Goal: Obtain resource: Obtain resource

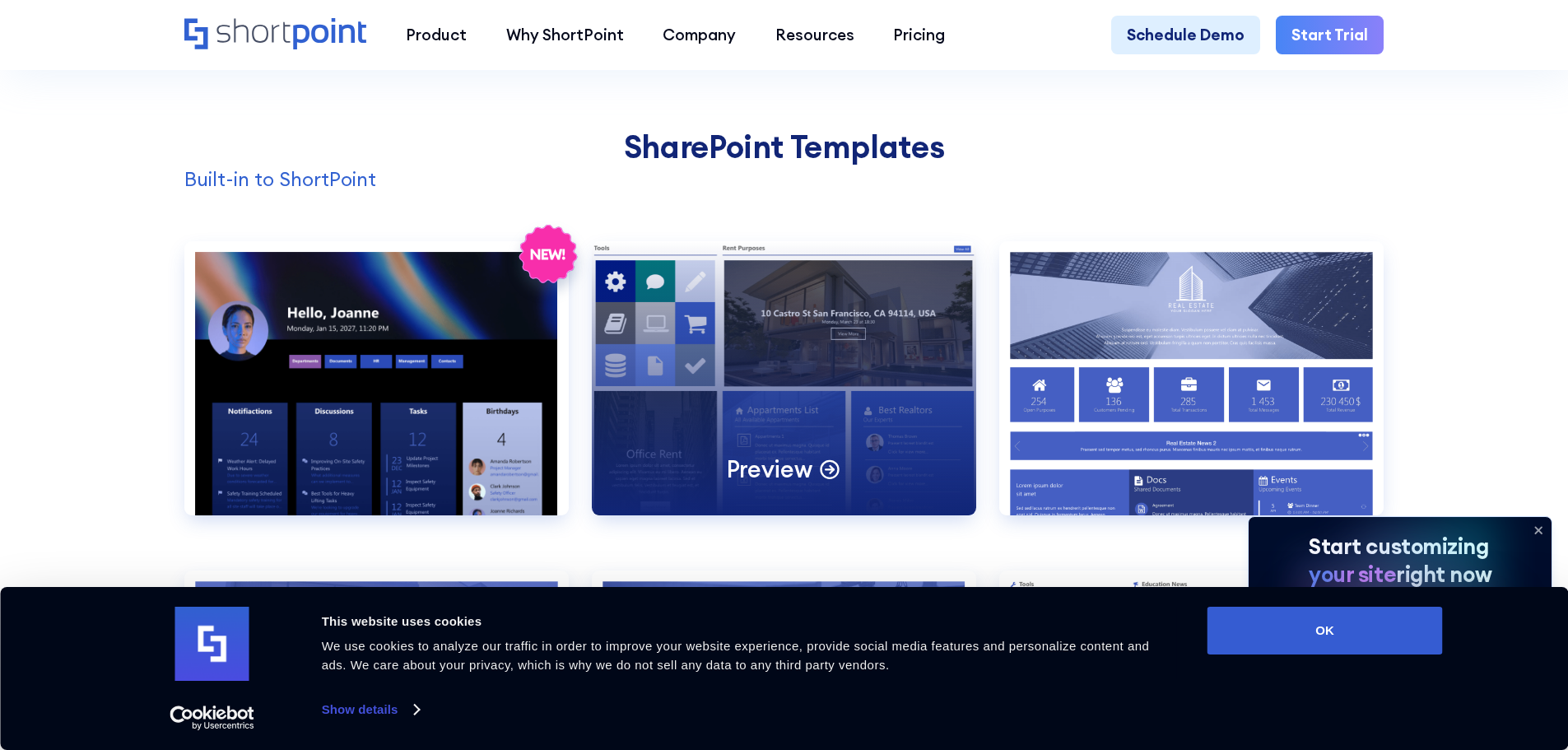
scroll to position [1647, 0]
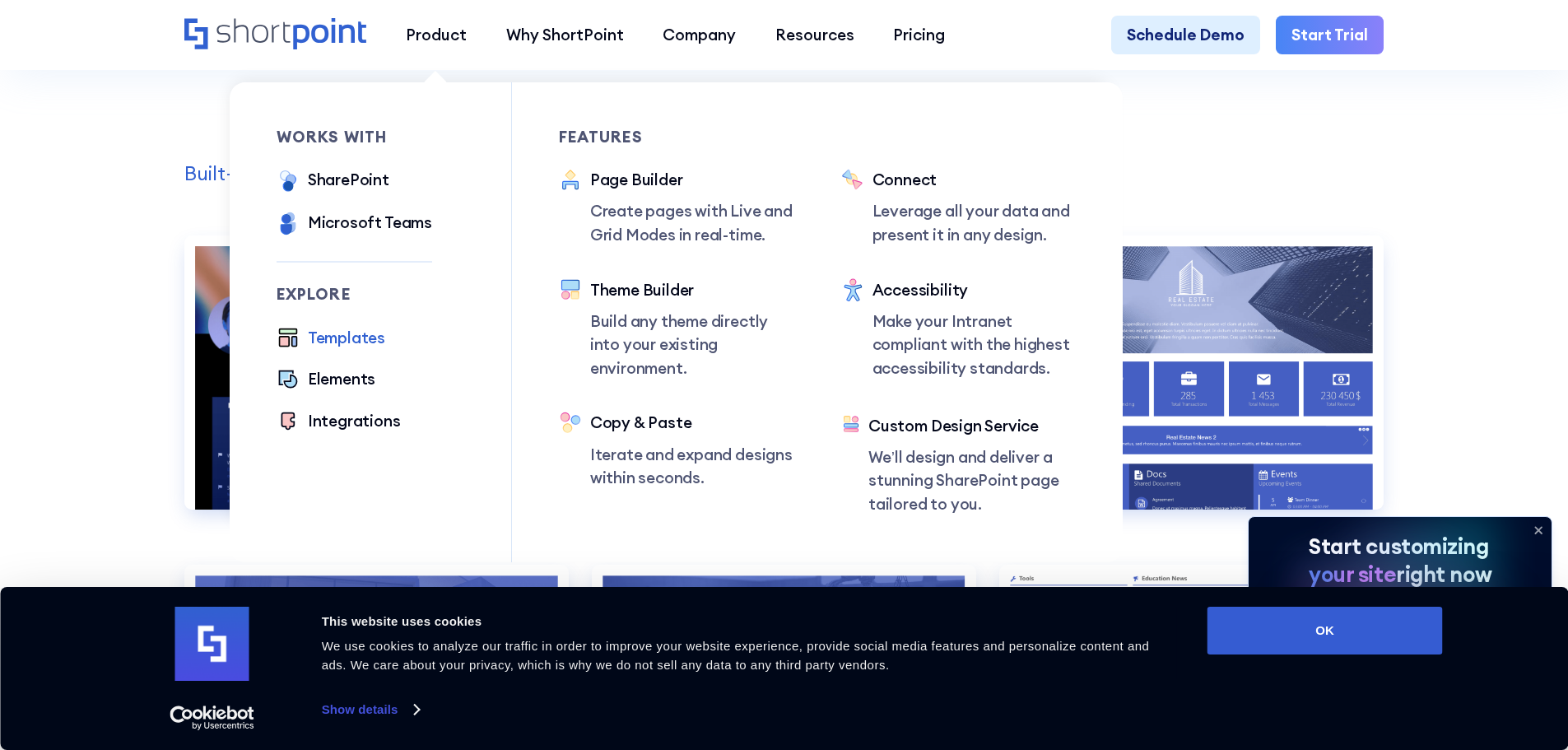
click at [338, 350] on div "Templates" at bounding box center [347, 337] width 78 height 24
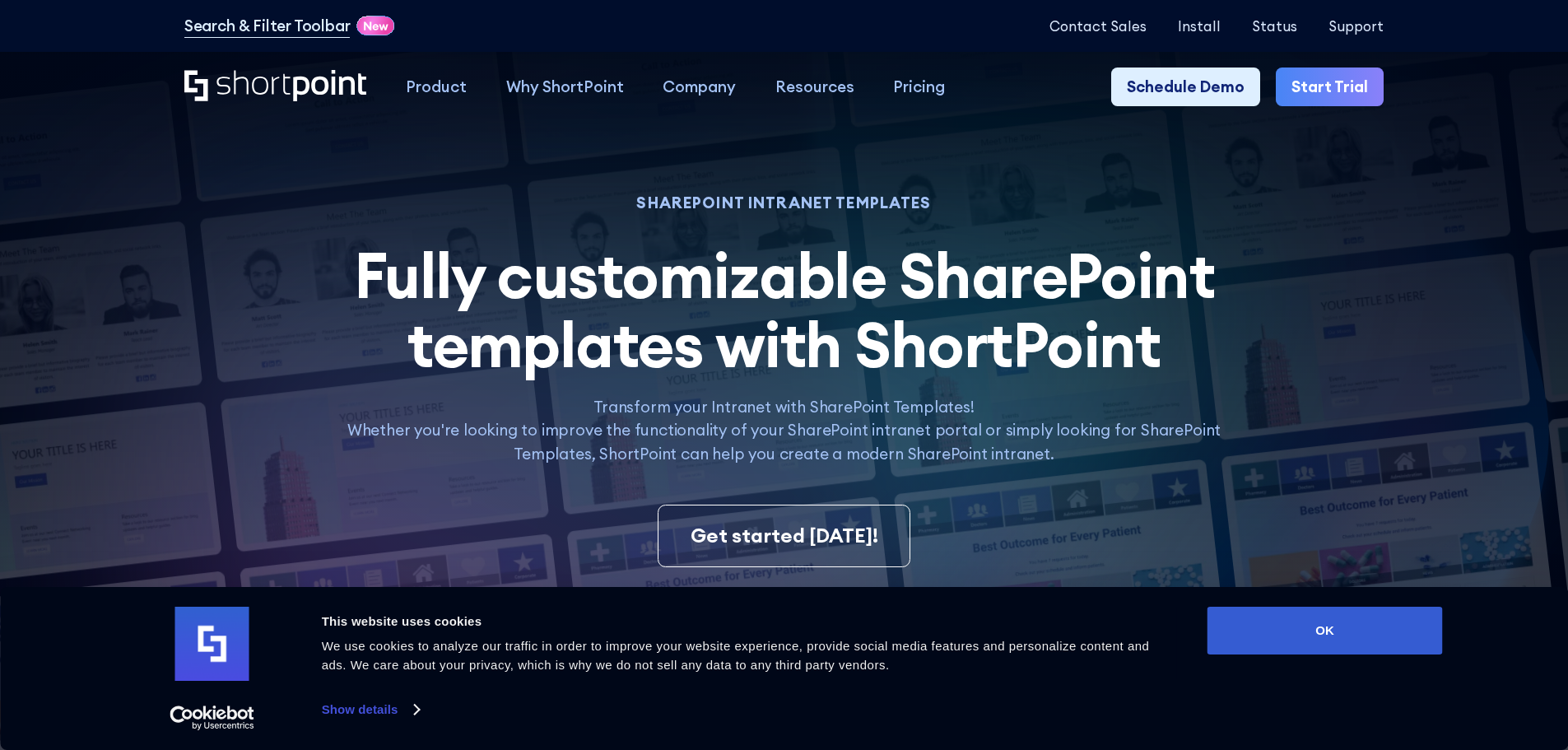
scroll to position [494, 0]
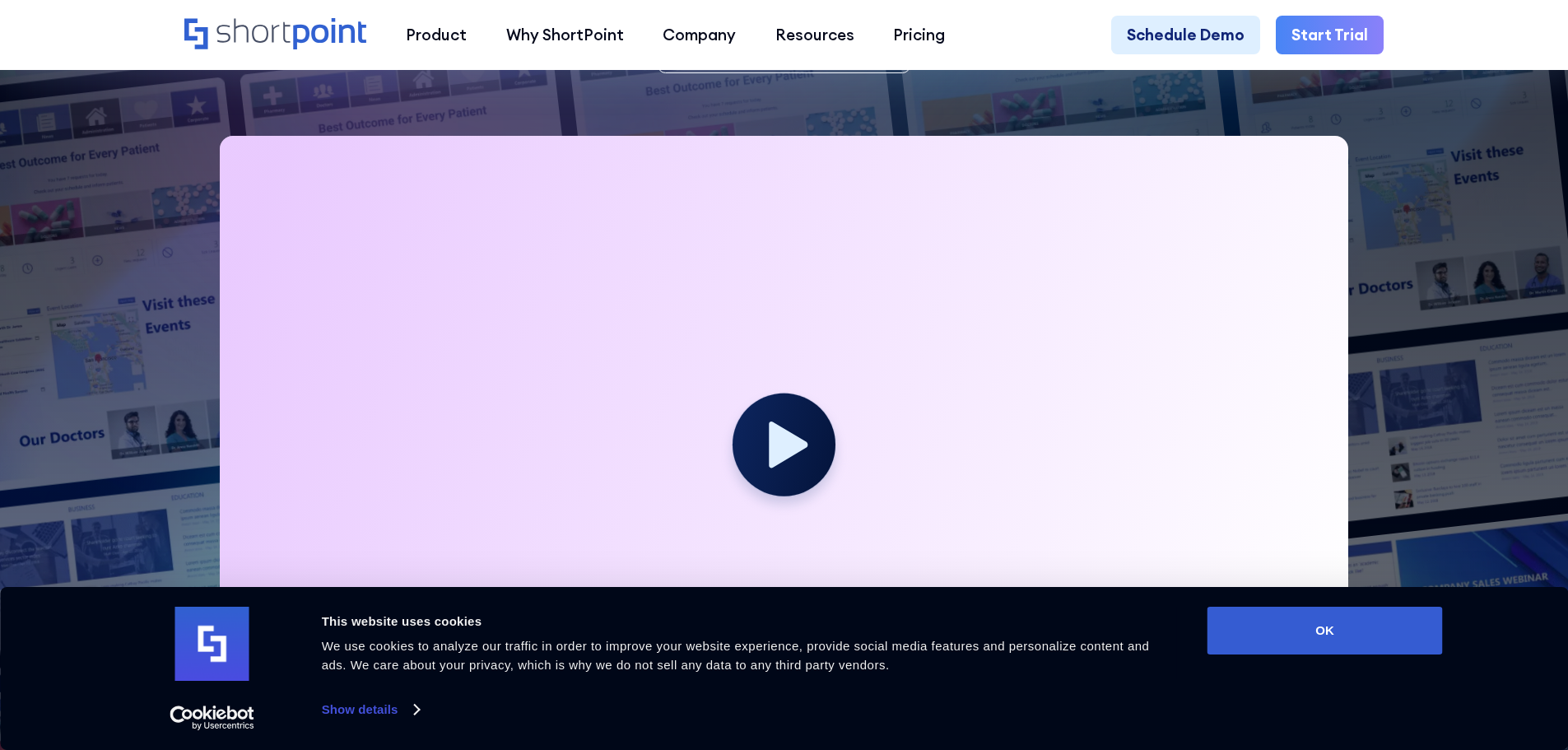
click at [849, 412] on div at bounding box center [784, 453] width 1130 height 635
click at [805, 449] on icon at bounding box center [790, 443] width 42 height 51
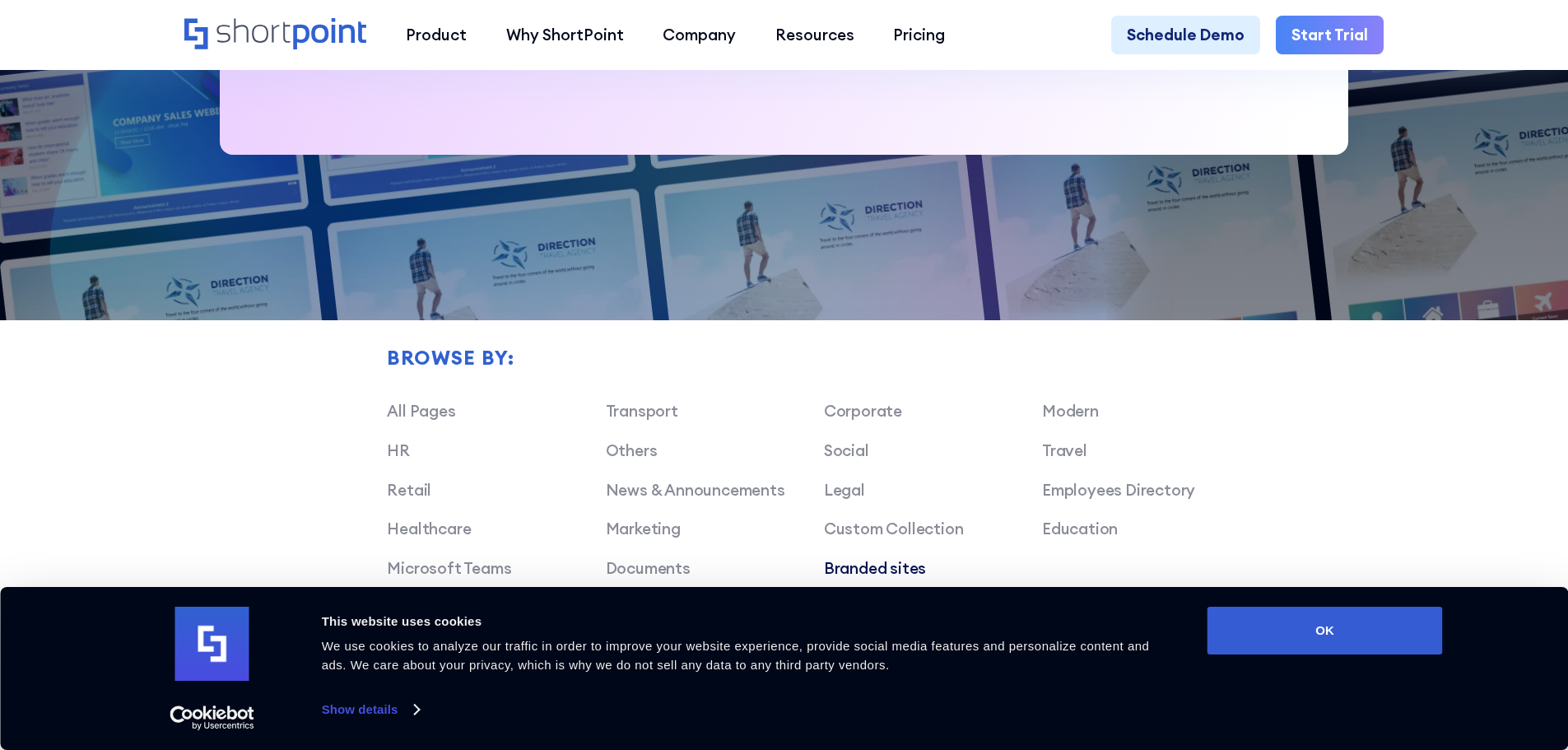
scroll to position [1317, 0]
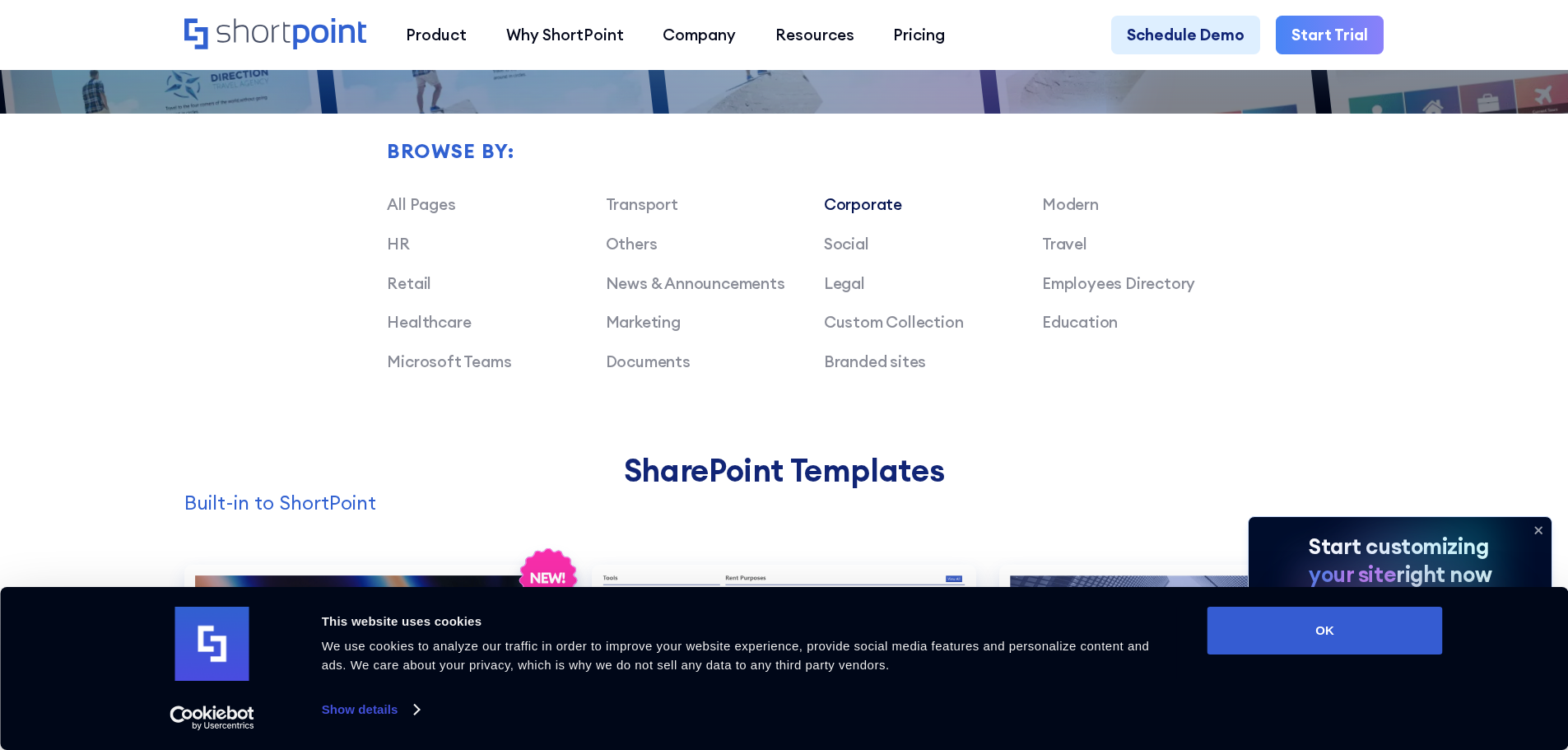
click at [871, 208] on link "Corporate" at bounding box center [863, 204] width 79 height 19
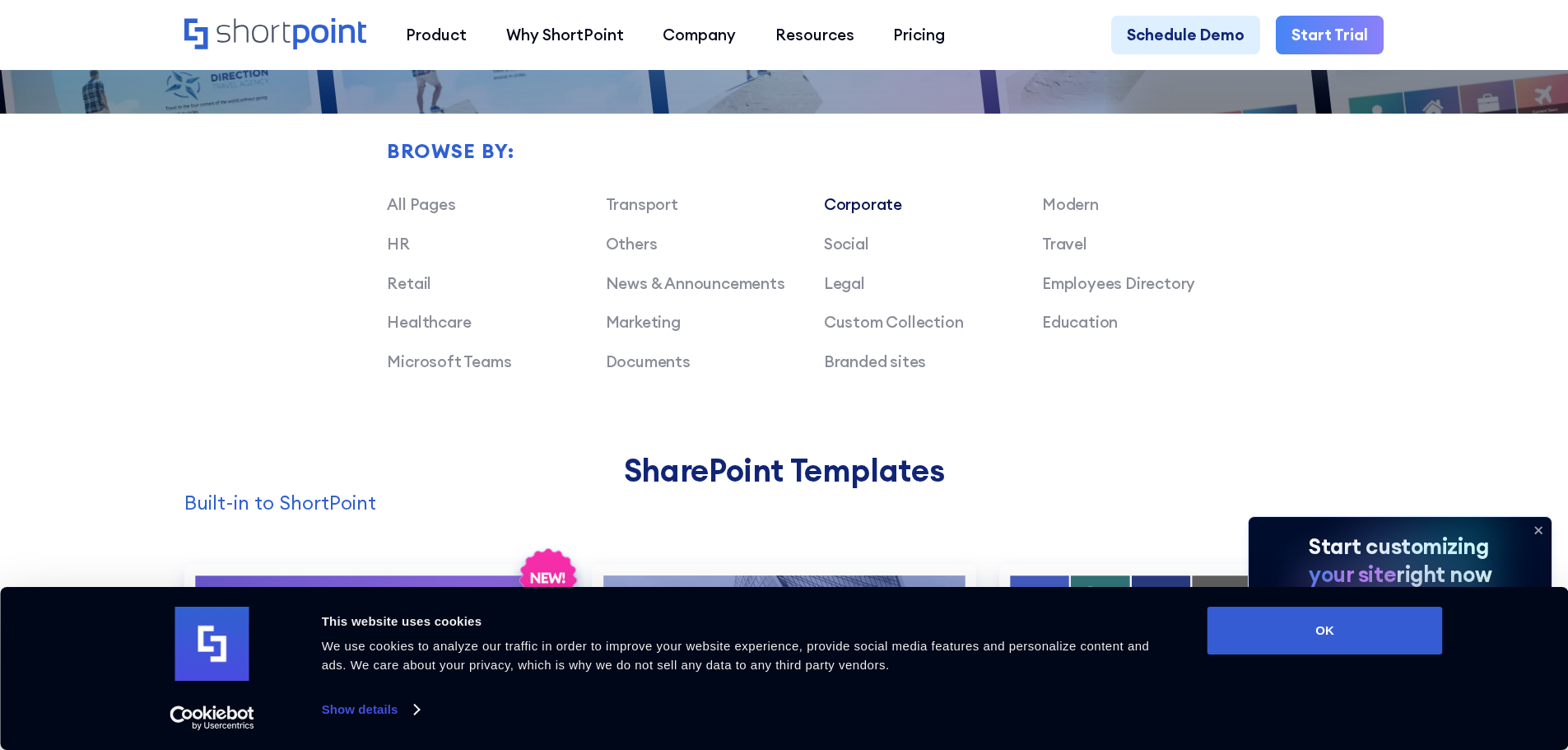
click at [860, 214] on link "Corporate" at bounding box center [863, 204] width 79 height 19
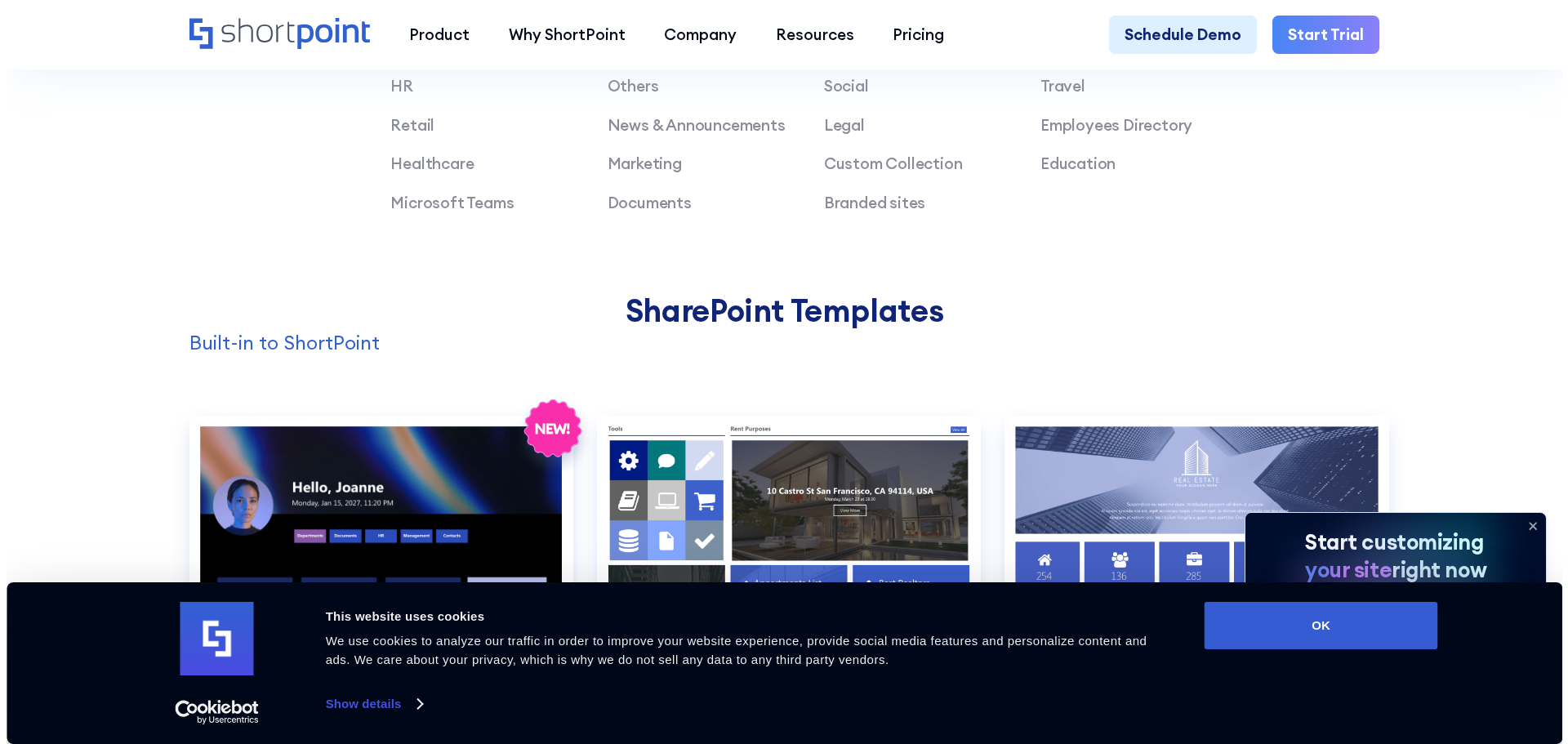
scroll to position [1796, 0]
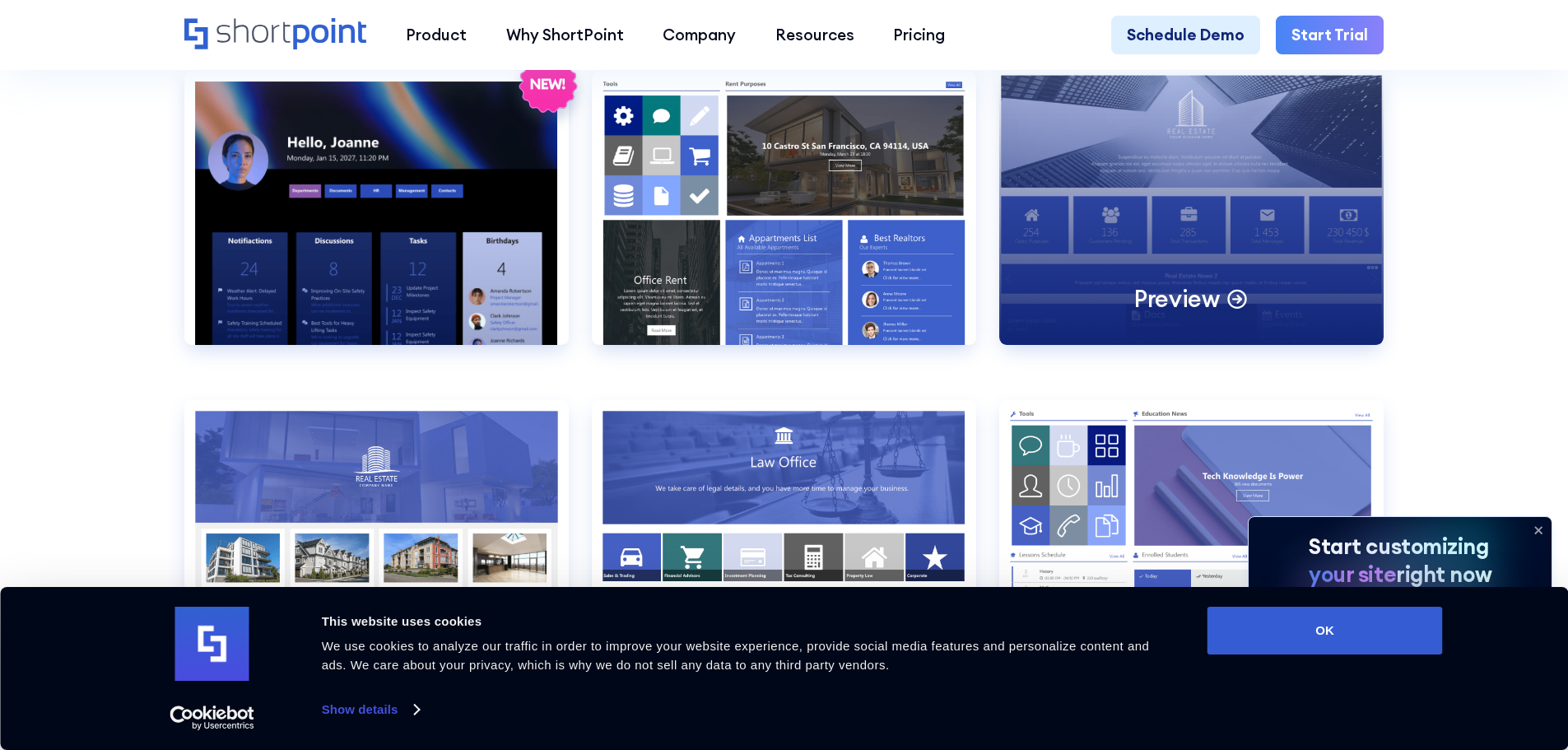
click at [1329, 267] on div "Preview" at bounding box center [1191, 208] width 384 height 274
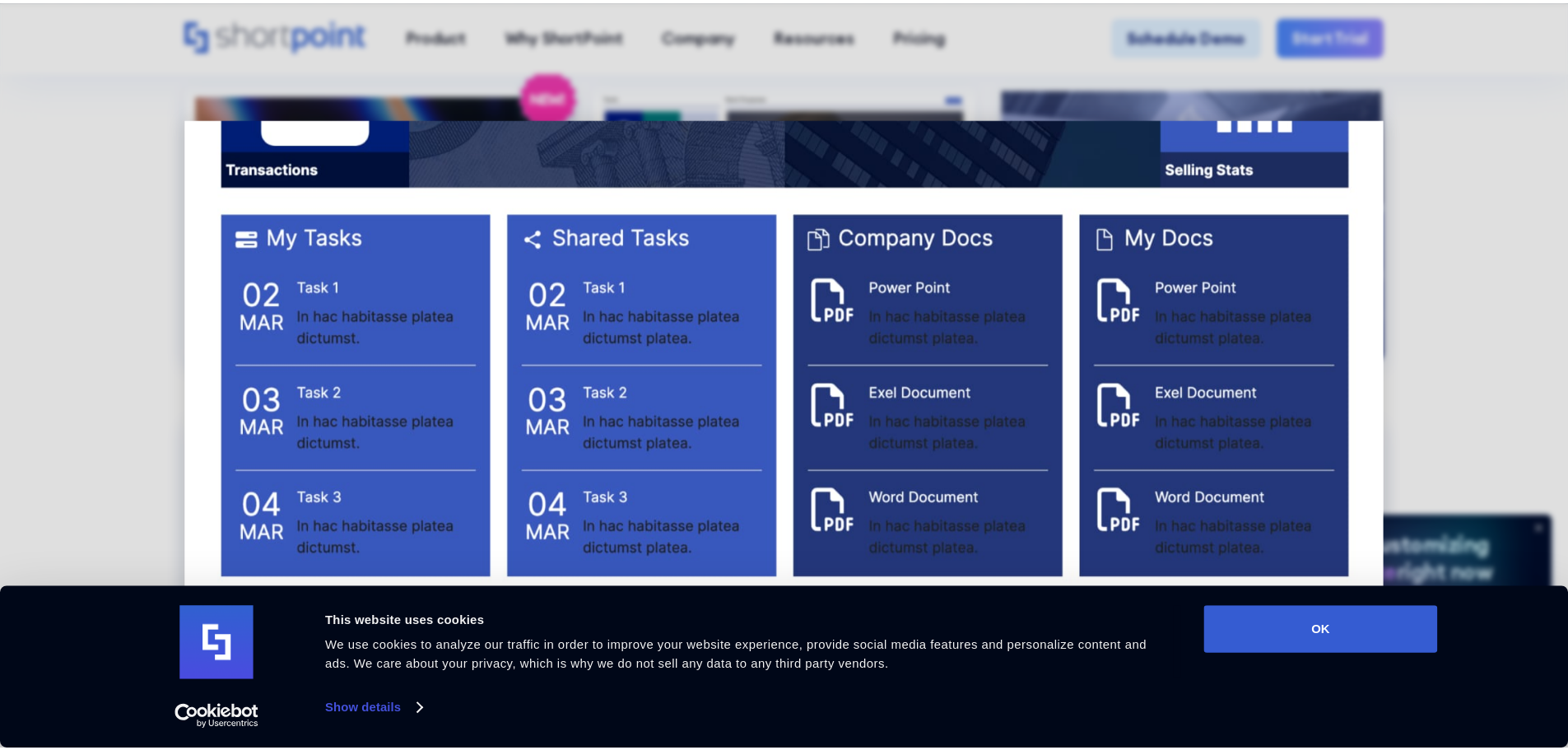
scroll to position [2407, 0]
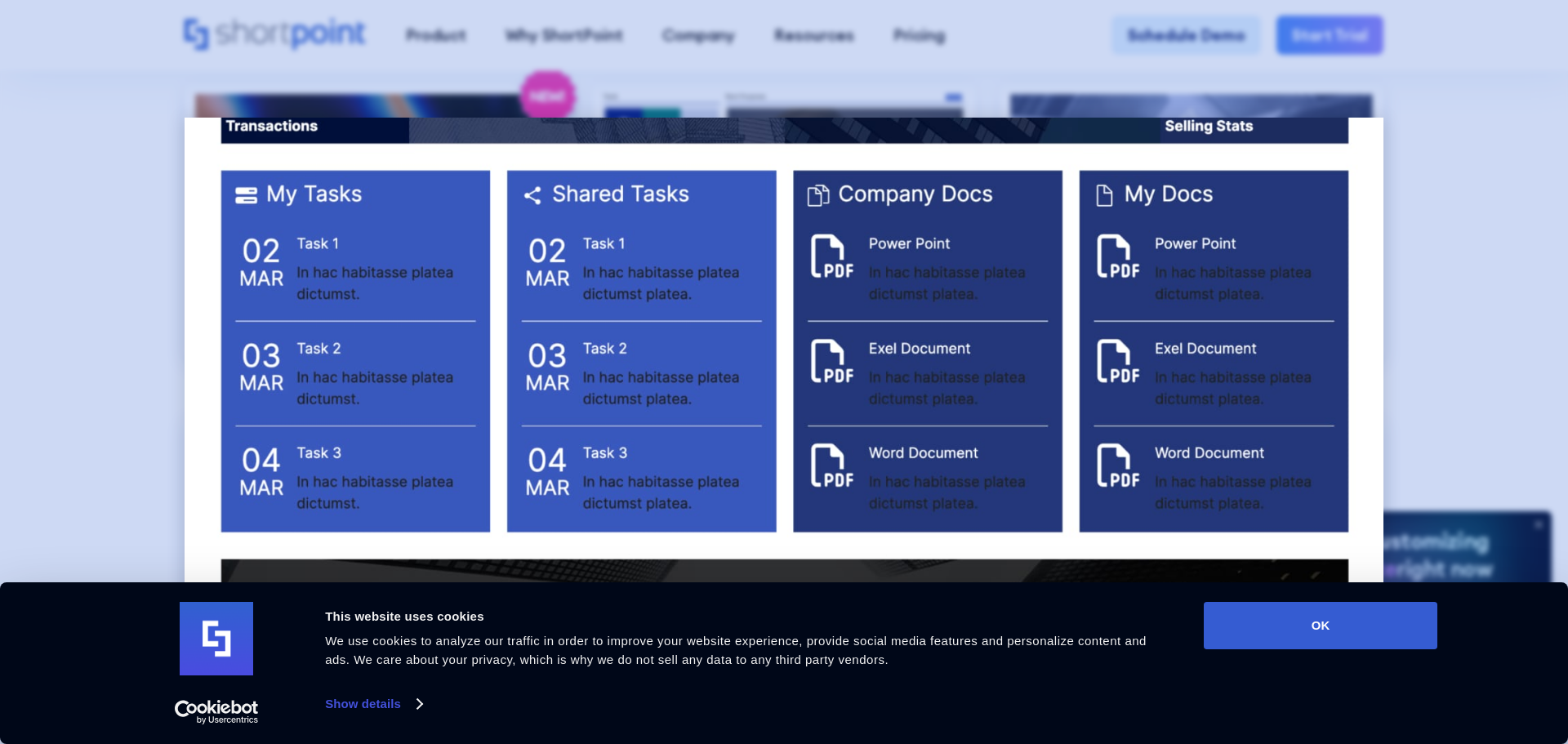
click at [1504, 352] on div at bounding box center [784, 372] width 1568 height 744
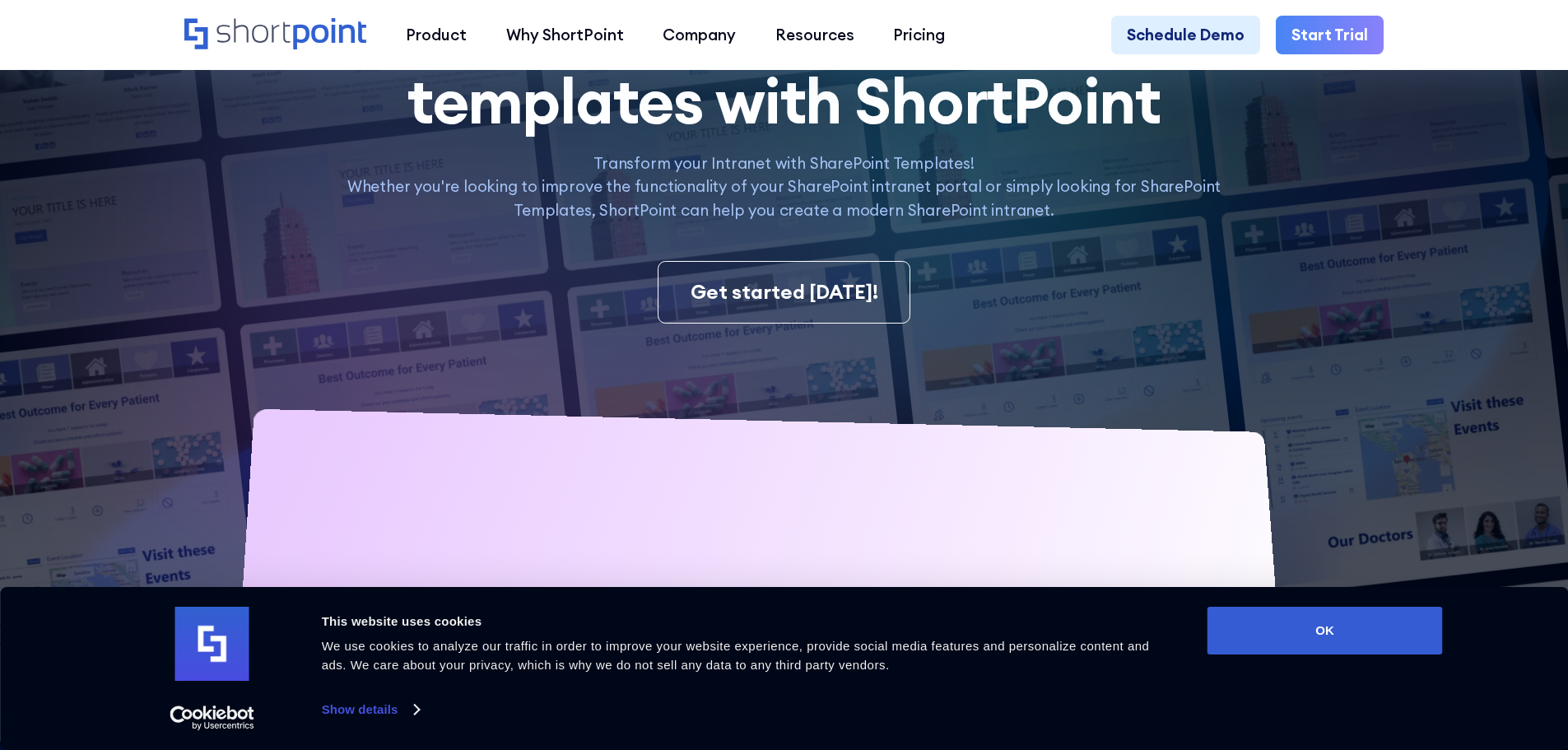
scroll to position [741, 0]
